Goal: Find specific page/section: Find specific page/section

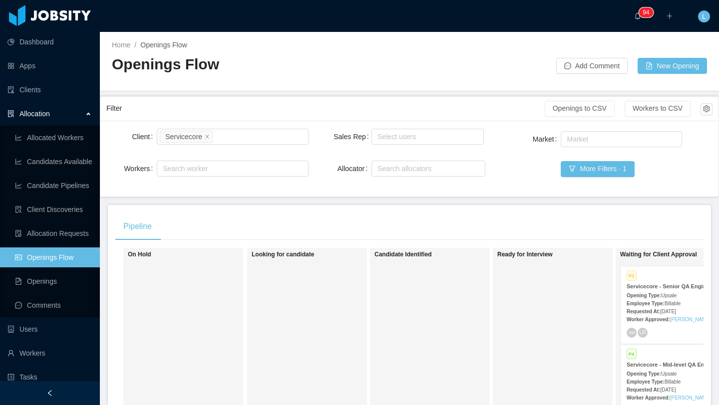
scroll to position [0, 108]
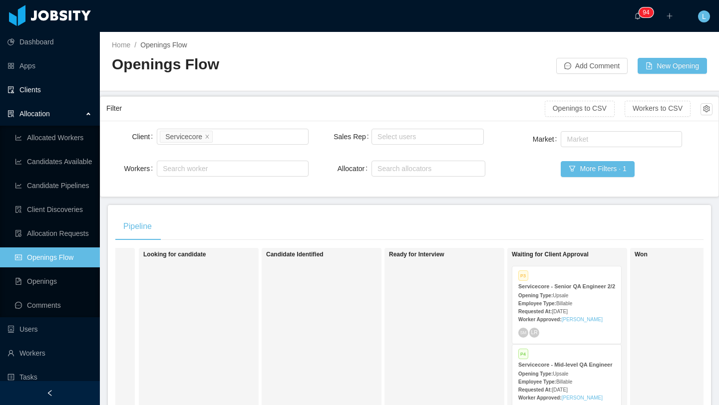
click at [65, 93] on link "Clients" at bounding box center [49, 90] width 84 height 20
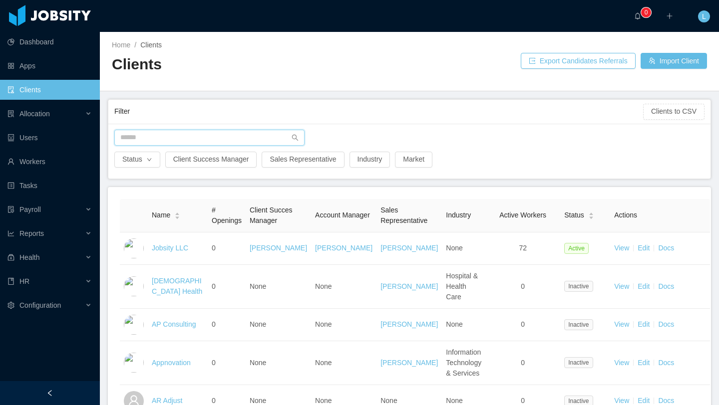
click at [207, 142] on input "text" at bounding box center [209, 138] width 190 height 16
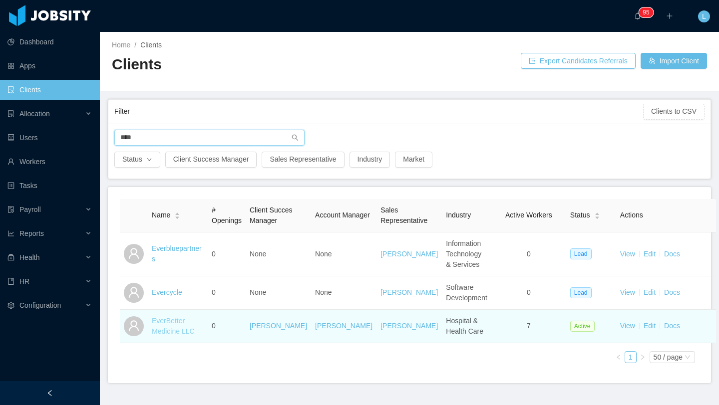
type input "****"
click at [179, 335] on link "EverBetter Medicine LLC" at bounding box center [173, 326] width 43 height 18
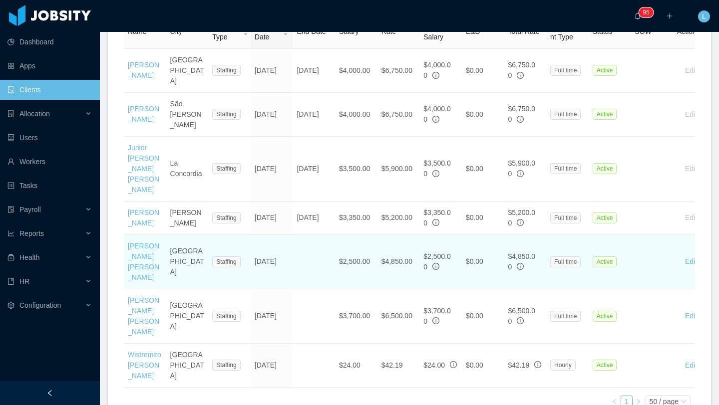
scroll to position [407, 0]
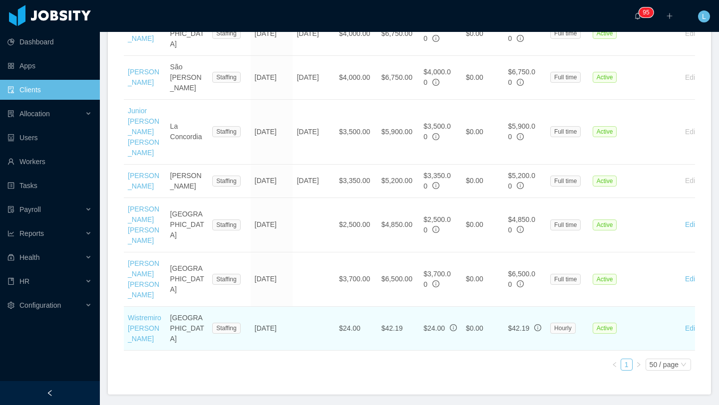
scroll to position [452, 0]
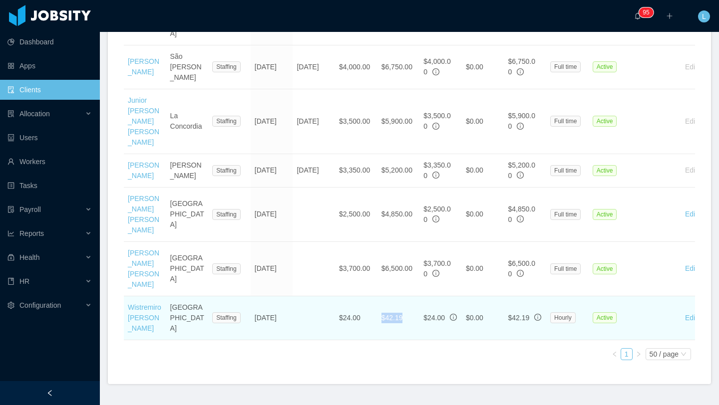
drag, startPoint x: 404, startPoint y: 290, endPoint x: 374, endPoint y: 290, distance: 29.4
click at [374, 296] on tr "Wistremiro Arles Pulido Porras Caracas Staffing Jul 28th, 2025 $24.00 $42.19 $2…" at bounding box center [448, 318] width 649 height 44
copy tr "$42.19"
